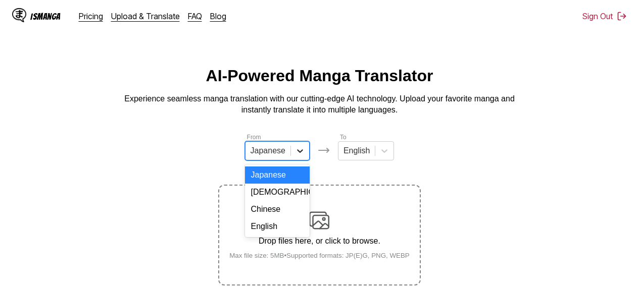
click at [295, 156] on icon at bounding box center [300, 151] width 10 height 10
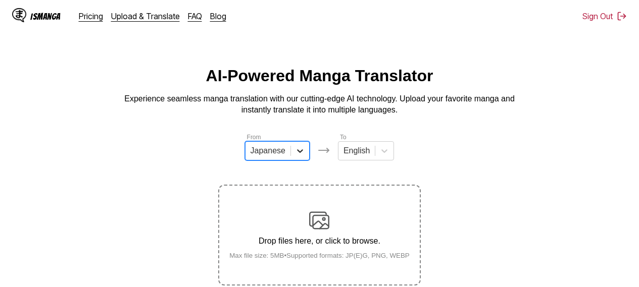
click at [295, 156] on icon at bounding box center [300, 151] width 10 height 10
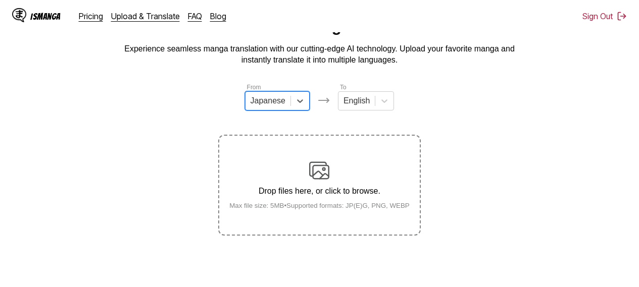
scroll to position [107, 0]
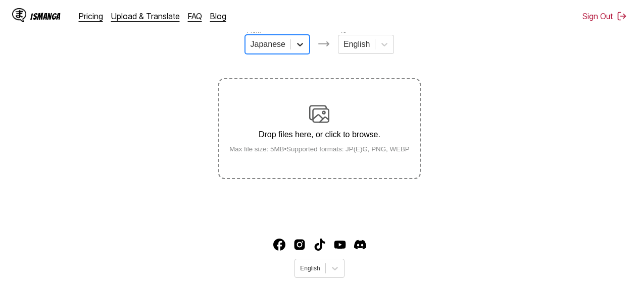
click at [298, 45] on icon at bounding box center [300, 44] width 10 height 10
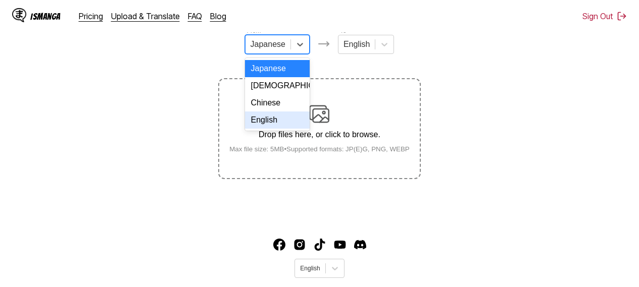
click at [274, 129] on div "English" at bounding box center [277, 120] width 65 height 17
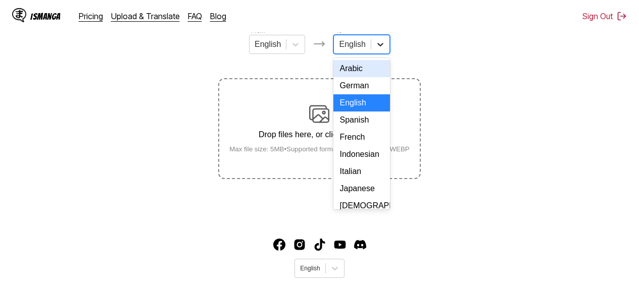
click at [385, 48] on div at bounding box center [380, 44] width 18 height 18
click at [367, 77] on div "Arabic" at bounding box center [361, 68] width 56 height 17
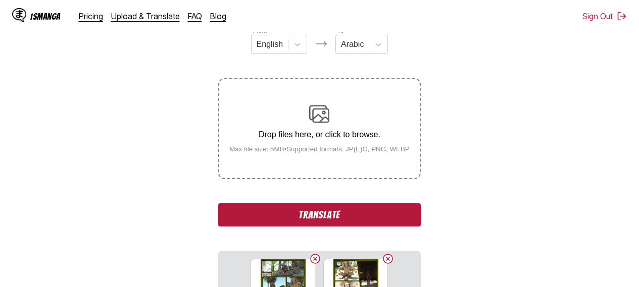
click at [297, 216] on button "Translate" at bounding box center [319, 215] width 202 height 23
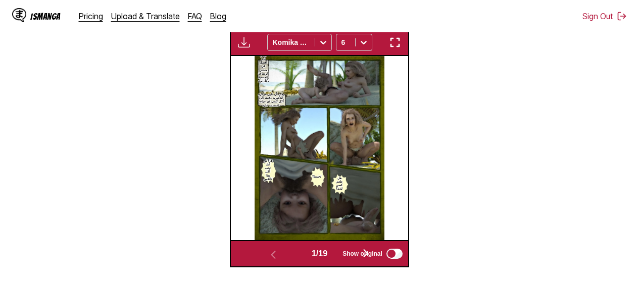
click at [398, 44] on img "button" at bounding box center [395, 42] width 12 height 12
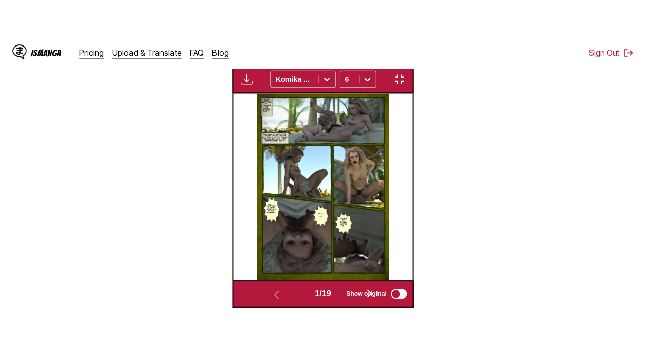
scroll to position [124, 0]
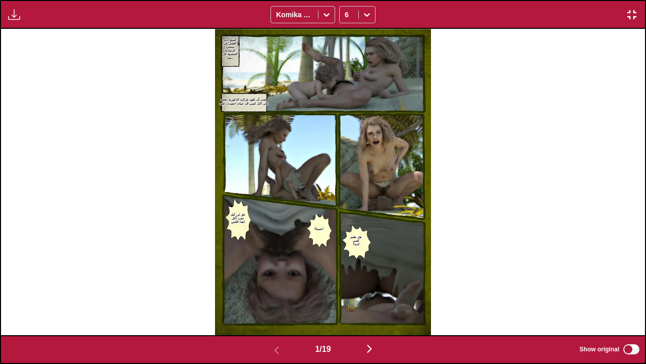
click at [369, 279] on img "button" at bounding box center [370, 348] width 12 height 12
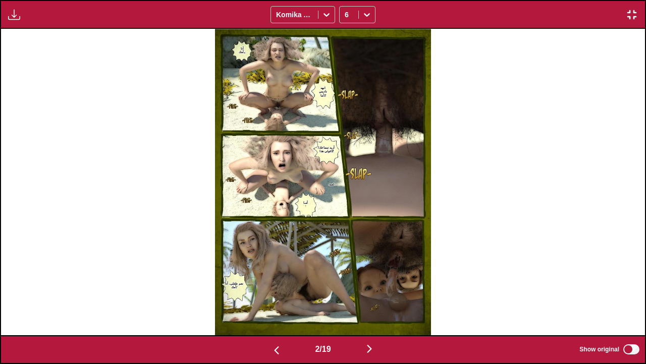
click at [369, 279] on img "button" at bounding box center [370, 348] width 12 height 12
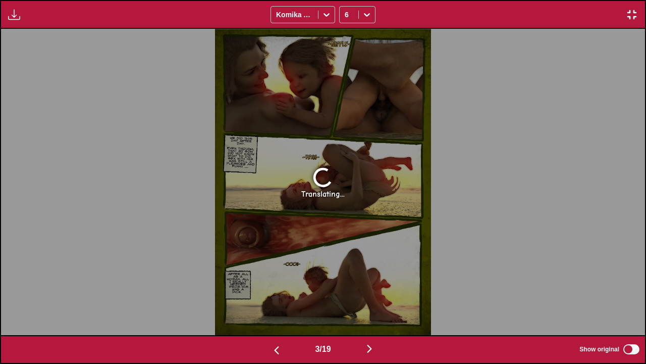
click at [369, 279] on img "button" at bounding box center [370, 348] width 12 height 12
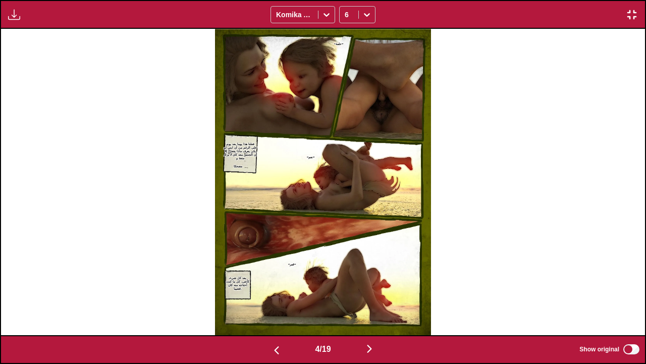
scroll to position [0, 1933]
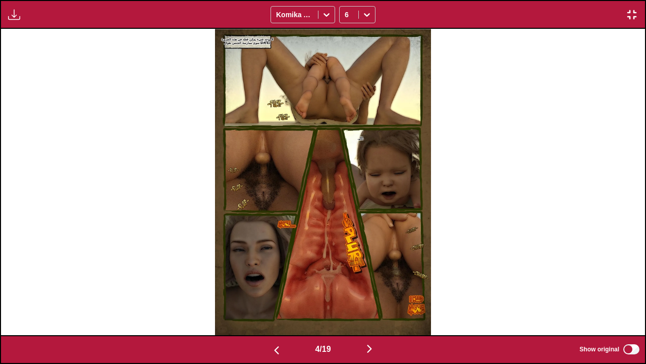
click at [281, 279] on button "button" at bounding box center [276, 349] width 61 height 15
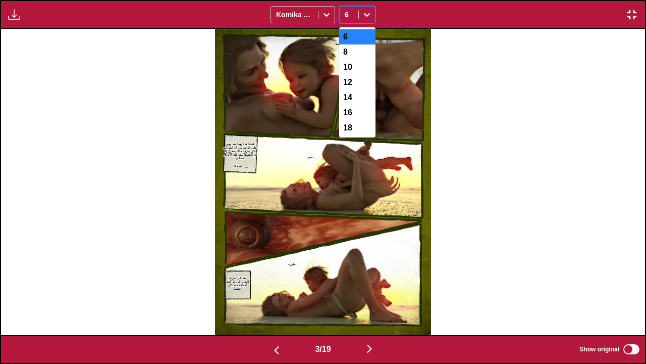
click at [364, 15] on icon at bounding box center [367, 15] width 10 height 10
click at [355, 54] on div "8" at bounding box center [357, 51] width 36 height 15
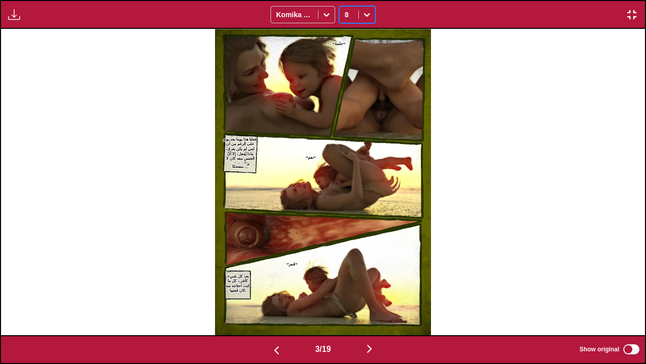
click at [373, 279] on img "button" at bounding box center [370, 348] width 12 height 12
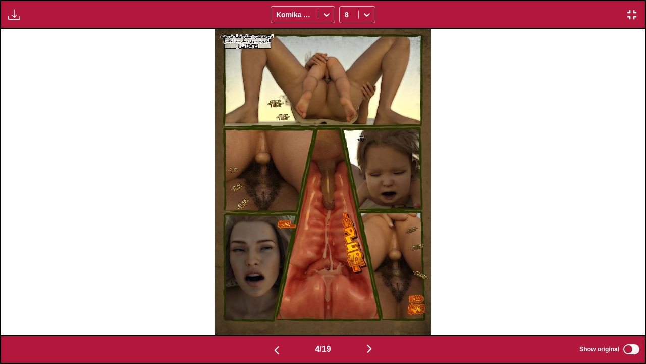
click at [373, 279] on img "button" at bounding box center [370, 348] width 12 height 12
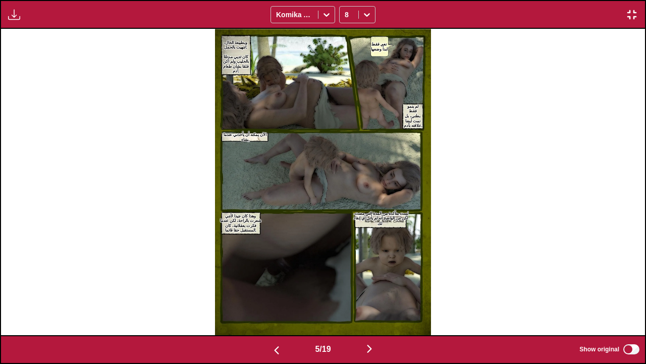
click at [373, 279] on img "button" at bounding box center [370, 348] width 12 height 12
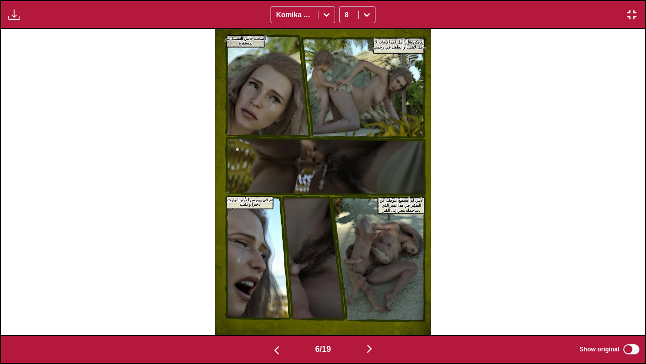
click at [373, 279] on img "button" at bounding box center [370, 348] width 12 height 12
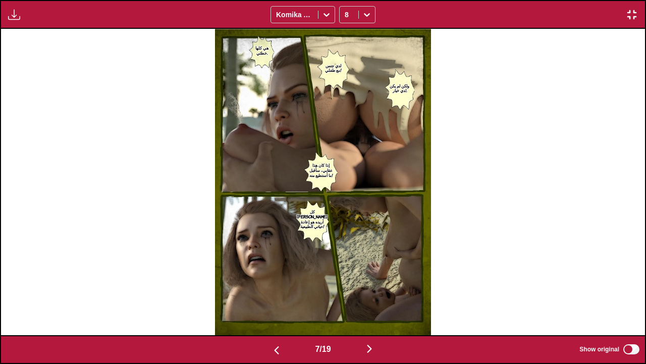
click at [373, 279] on img "button" at bounding box center [370, 348] width 12 height 12
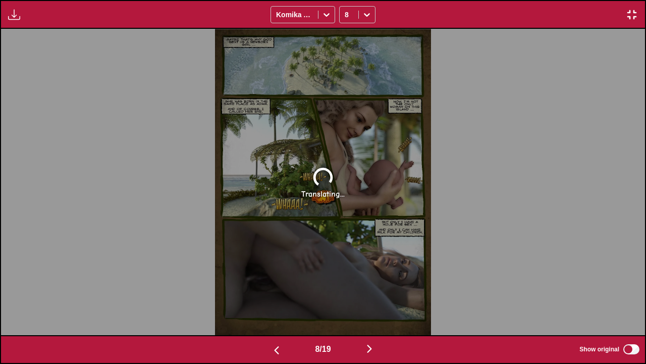
click at [278, 279] on img "button" at bounding box center [277, 350] width 12 height 12
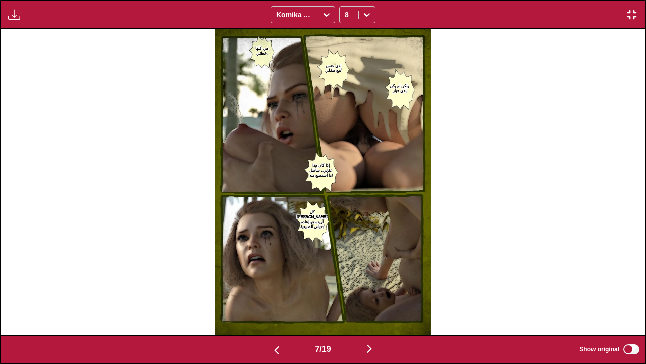
click at [631, 11] on img "button" at bounding box center [632, 15] width 12 height 12
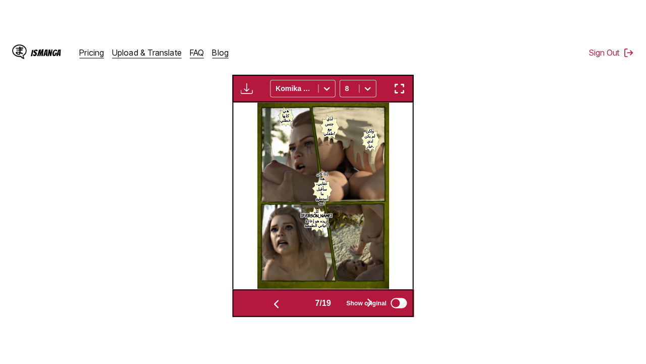
scroll to position [87, 0]
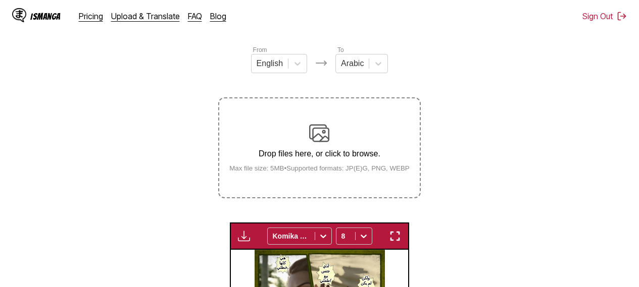
click at [246, 234] on img "button" at bounding box center [244, 236] width 12 height 12
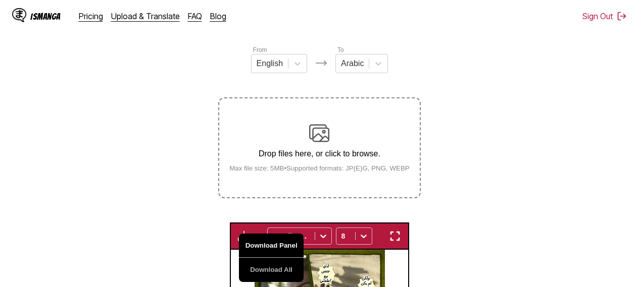
click at [269, 248] on button "Download Panel" at bounding box center [271, 246] width 65 height 24
click at [270, 271] on button "Download All" at bounding box center [271, 270] width 65 height 24
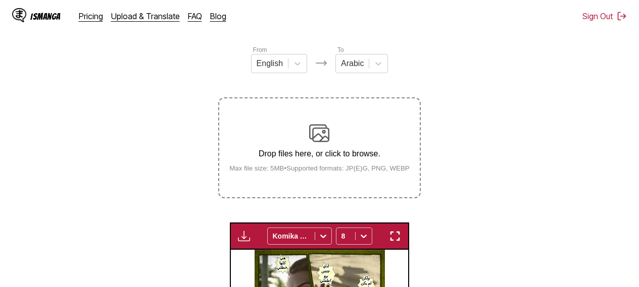
click at [31, 109] on section "From English To Arabic Drop files here, or click to browse. Max file size: 5MB …" at bounding box center [319, 253] width 623 height 417
click at [397, 240] on img "button" at bounding box center [395, 236] width 12 height 12
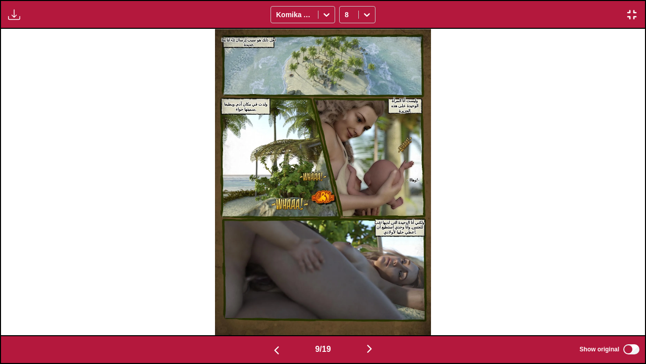
scroll to position [0, 5155]
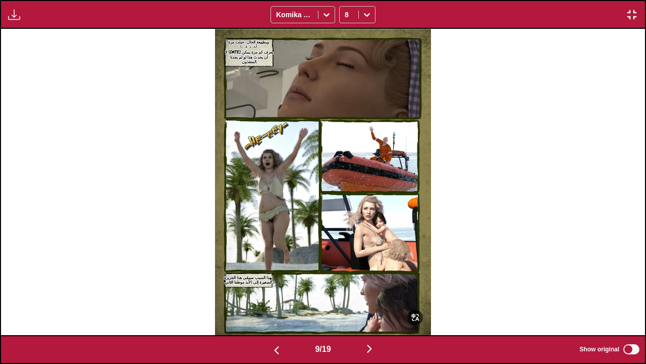
click at [392, 279] on img at bounding box center [323, 182] width 216 height 306
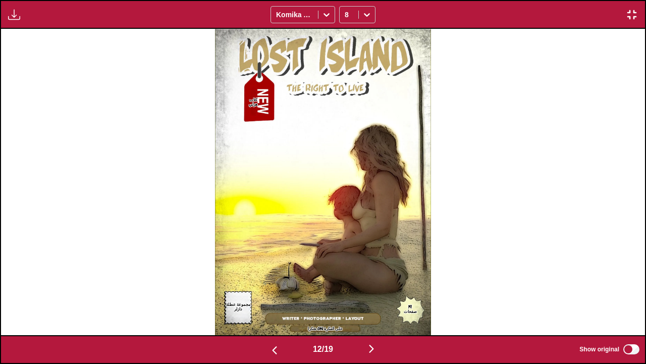
scroll to position [0, 7088]
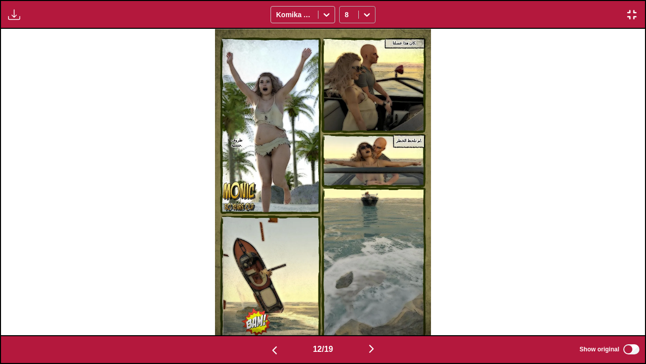
click at [365, 8] on div at bounding box center [367, 15] width 16 height 16
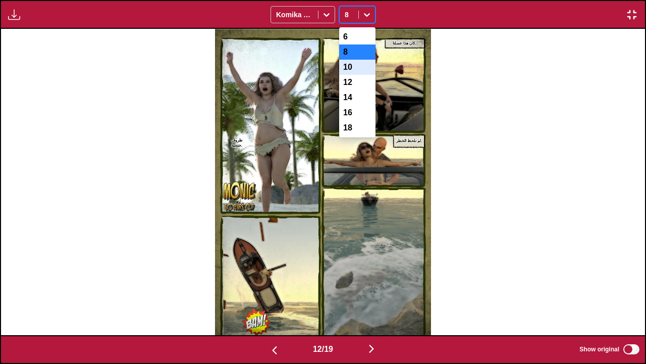
click at [361, 68] on div "10" at bounding box center [357, 67] width 36 height 15
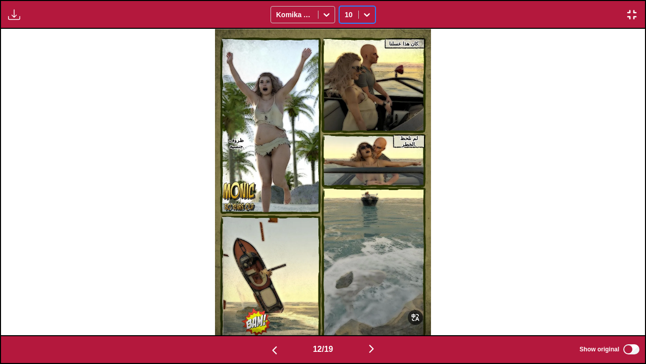
scroll to position [0, 7733]
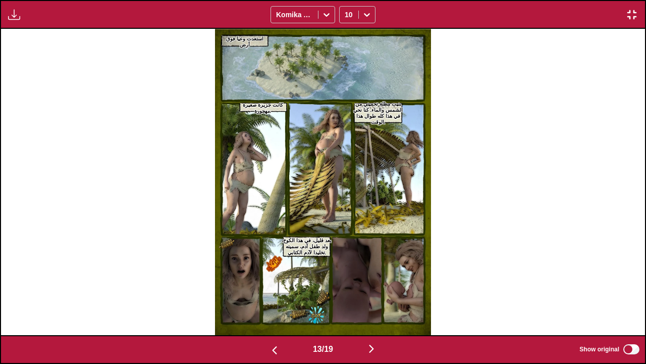
click at [638, 0] on div "Download Panel Download All Komika Axis 10" at bounding box center [323, 14] width 646 height 29
click at [637, 10] on img "button" at bounding box center [632, 15] width 12 height 12
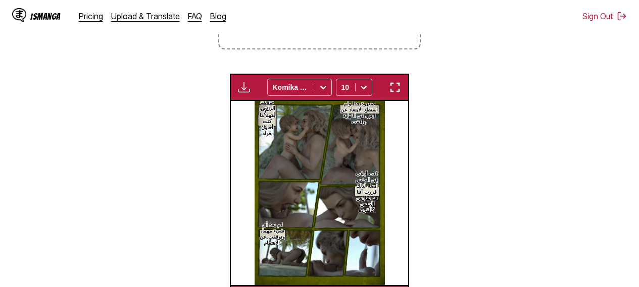
scroll to position [0, 2126]
